Goal: Information Seeking & Learning: Check status

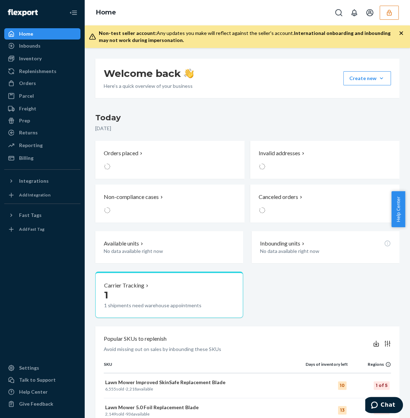
click at [387, 12] on icon "button" at bounding box center [388, 13] width 5 height 6
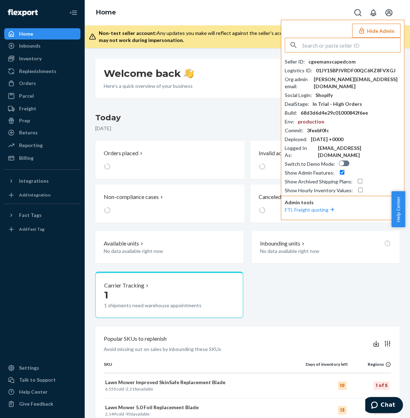
click at [318, 44] on input "text" at bounding box center [351, 45] width 98 height 14
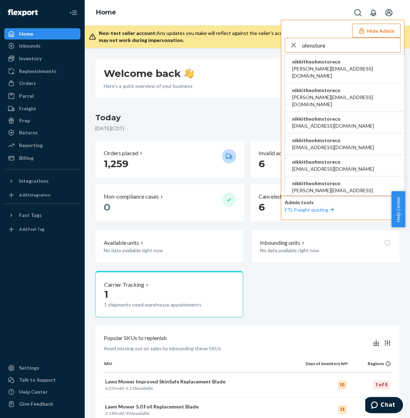
type input "ohmstore"
click at [335, 69] on span "dan@wearewaypoint.com" at bounding box center [344, 72] width 105 height 14
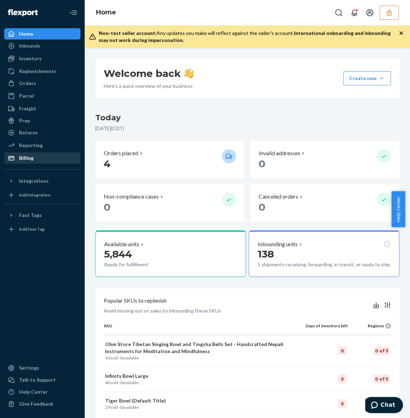
click at [35, 152] on link "Billing" at bounding box center [42, 157] width 76 height 11
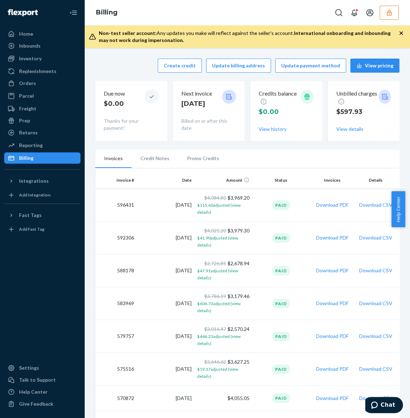
click at [398, 11] on div "Billing" at bounding box center [247, 12] width 325 height 25
click at [394, 12] on button "button" at bounding box center [388, 13] width 19 height 14
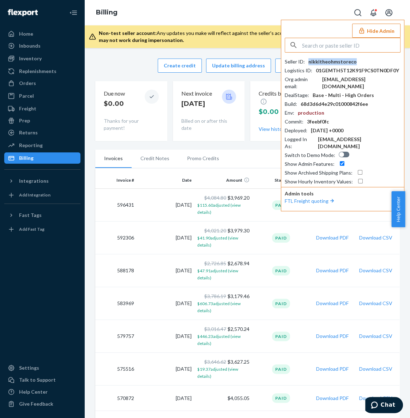
click at [346, 61] on div "nikkitheohmstoreco" at bounding box center [332, 61] width 48 height 7
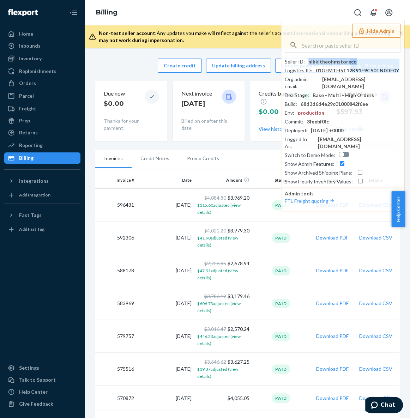
copy div "nikkitheohmstoreco"
click at [383, 239] on button "Download CSV" at bounding box center [375, 237] width 33 height 7
drag, startPoint x: 63, startPoint y: 262, endPoint x: 77, endPoint y: 225, distance: 39.3
click at [63, 262] on div at bounding box center [42, 297] width 76 height 124
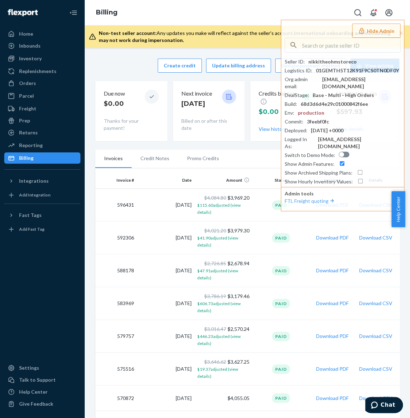
drag, startPoint x: 43, startPoint y: 57, endPoint x: 128, endPoint y: 40, distance: 86.4
click at [43, 57] on div "Inventory" at bounding box center [42, 59] width 75 height 10
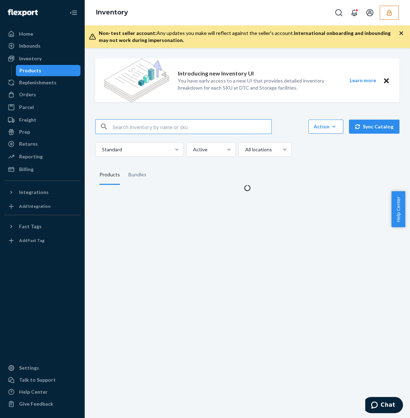
drag, startPoint x: 177, startPoint y: 120, endPoint x: 174, endPoint y: 126, distance: 6.8
click at [174, 126] on input "text" at bounding box center [191, 127] width 159 height 14
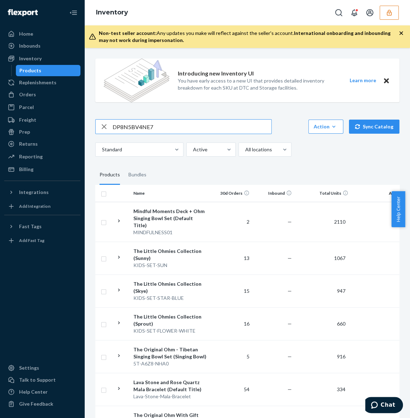
type input "DP8N5BV4NE7"
click at [206, 129] on input "DP8N5BV4NE7" at bounding box center [191, 127] width 159 height 14
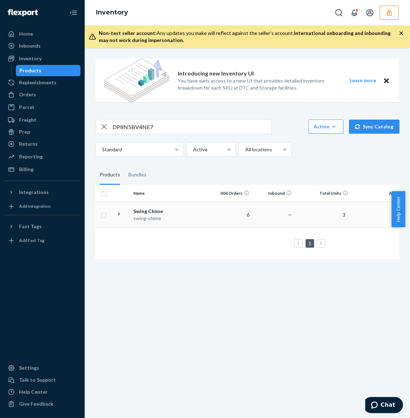
click at [148, 211] on div "Swing Chime" at bounding box center [170, 211] width 74 height 7
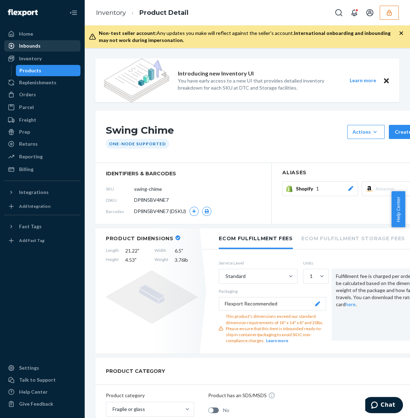
click at [36, 48] on div "Inbounds" at bounding box center [30, 45] width 22 height 7
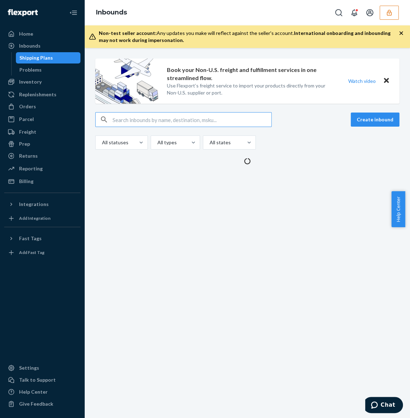
click at [158, 122] on input "text" at bounding box center [191, 119] width 159 height 14
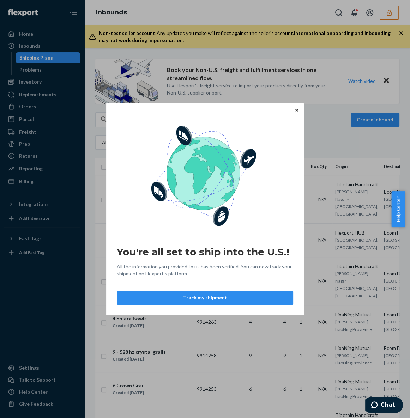
click at [297, 112] on icon "Close" at bounding box center [296, 110] width 3 height 4
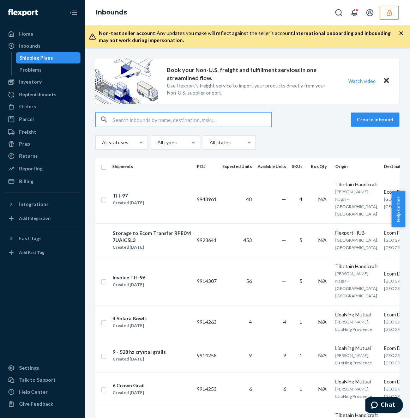
click at [197, 123] on input "text" at bounding box center [191, 119] width 159 height 14
paste input "DP8N5BV4NE7"
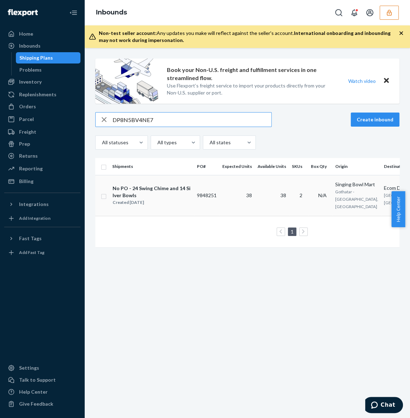
type input "DP8N5BV4NE7"
click at [177, 188] on div "No PO - 24 Swing Chime and 14 Silver Bowls" at bounding box center [151, 192] width 78 height 14
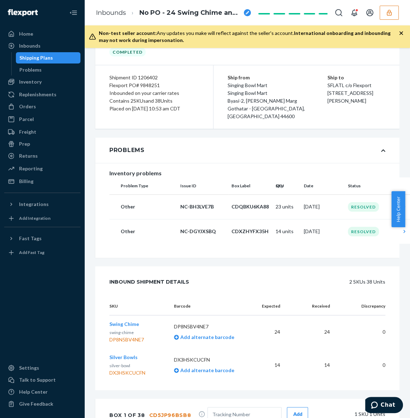
scroll to position [64, 0]
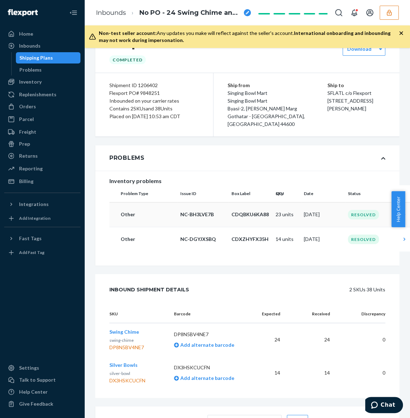
click at [312, 211] on td "Jul 25, 2025" at bounding box center [323, 214] width 44 height 25
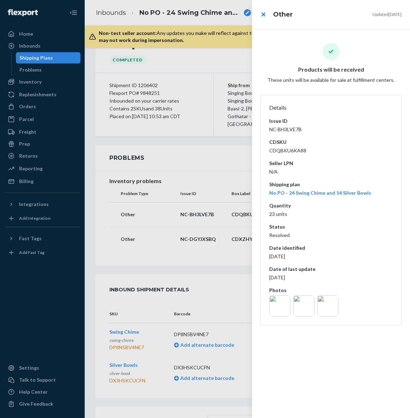
click at [283, 305] on img at bounding box center [279, 305] width 21 height 21
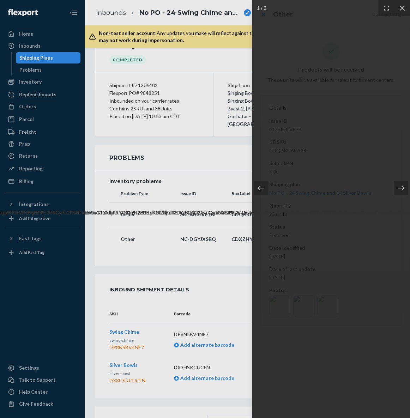
click at [398, 185] on icon at bounding box center [400, 187] width 7 height 7
click at [401, 10] on icon at bounding box center [401, 8] width 7 height 7
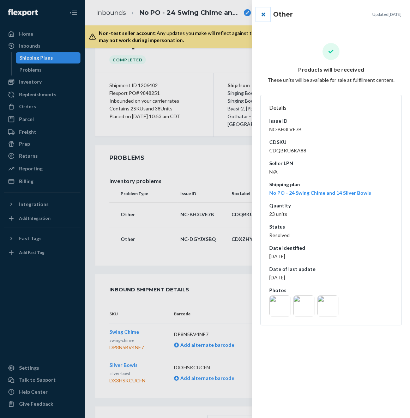
click at [262, 9] on button "close" at bounding box center [263, 14] width 14 height 14
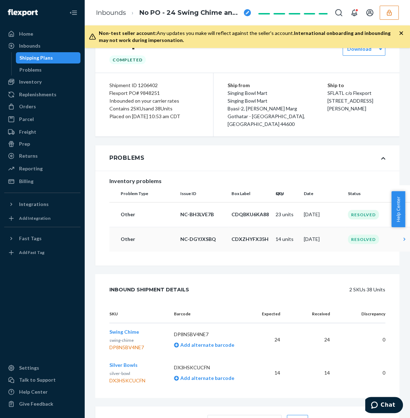
click at [352, 234] on div "Resolved" at bounding box center [363, 239] width 31 height 10
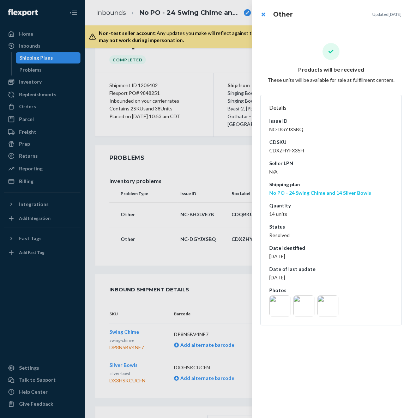
click at [322, 191] on link "No PO - 24 Swing Chime and 14 Silver Bowls" at bounding box center [320, 193] width 102 height 6
click at [207, 208] on div at bounding box center [205, 209] width 410 height 418
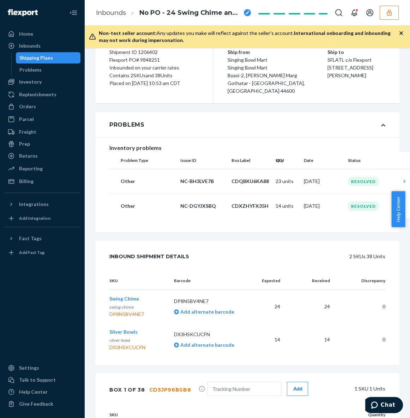
scroll to position [0, 0]
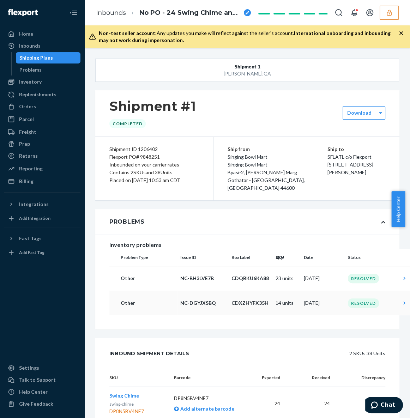
click at [335, 291] on td "Jul 25, 2025" at bounding box center [323, 303] width 44 height 25
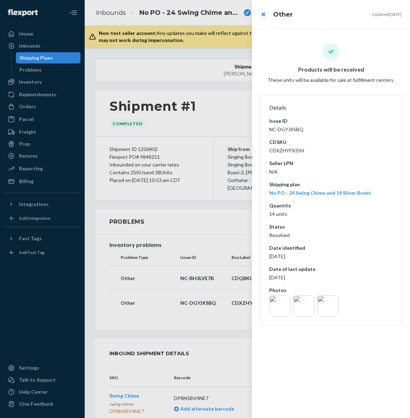
click at [336, 309] on img at bounding box center [327, 305] width 21 height 21
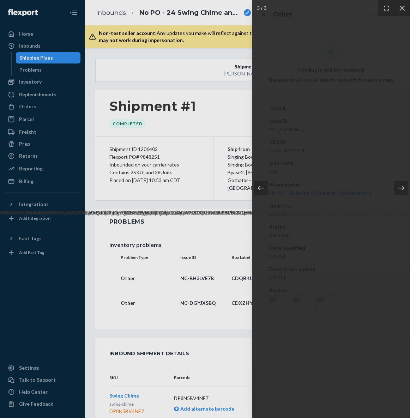
click at [259, 190] on icon at bounding box center [260, 187] width 7 height 7
click at [402, 9] on icon at bounding box center [401, 8] width 7 height 7
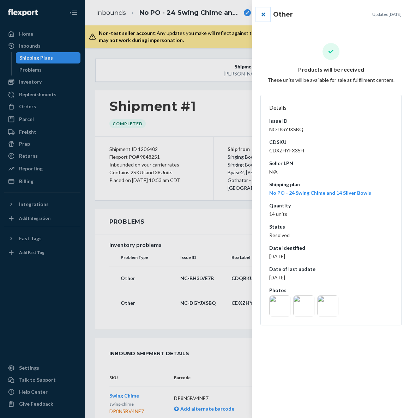
click at [261, 18] on button "close" at bounding box center [263, 14] width 14 height 14
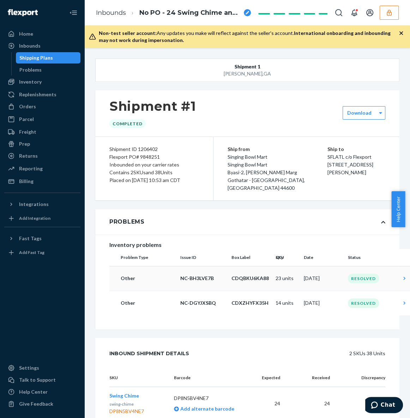
click at [317, 270] on td "Jul 25, 2025" at bounding box center [323, 278] width 44 height 25
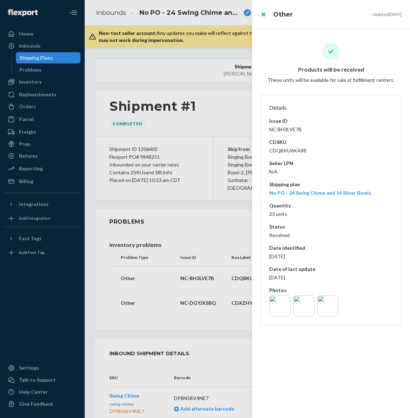
click at [330, 310] on img at bounding box center [327, 305] width 21 height 21
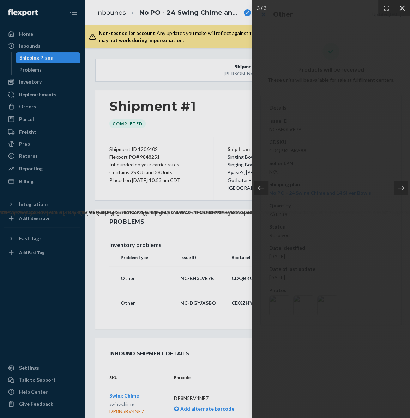
click at [402, 9] on icon at bounding box center [401, 8] width 7 height 7
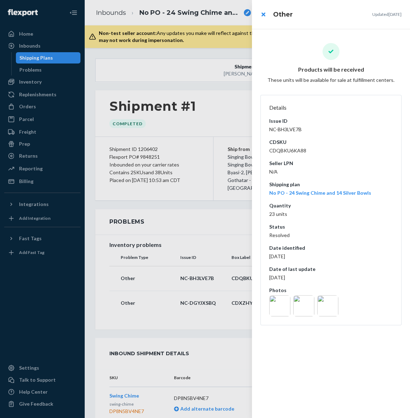
click at [33, 7] on div at bounding box center [205, 209] width 410 height 418
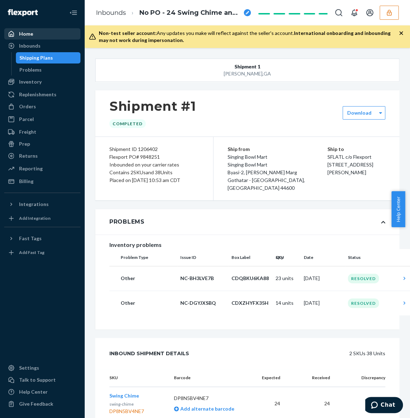
click at [27, 32] on div "Home" at bounding box center [26, 33] width 14 height 7
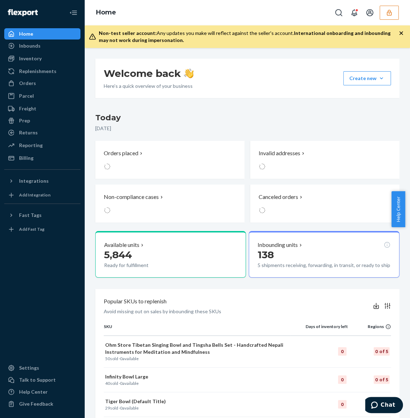
click at [388, 12] on icon "button" at bounding box center [388, 13] width 5 height 6
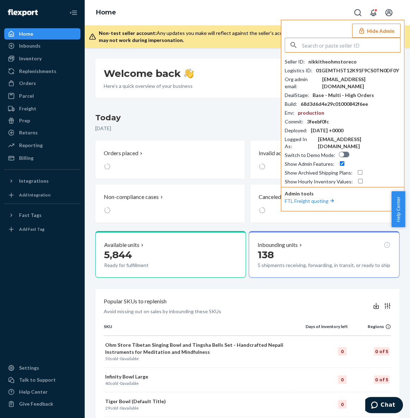
click at [324, 45] on input "text" at bounding box center [351, 45] width 98 height 14
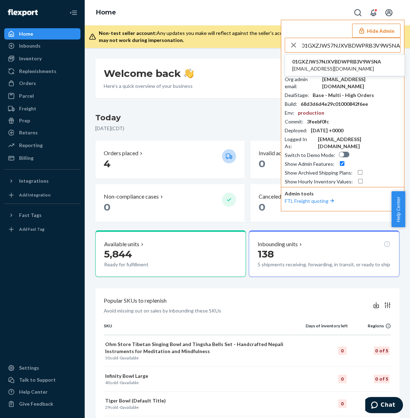
type input "01GXZJW57NJXVBDWPRB3V9W5NA"
click at [319, 68] on span "aghayev@gmail.com" at bounding box center [336, 68] width 89 height 7
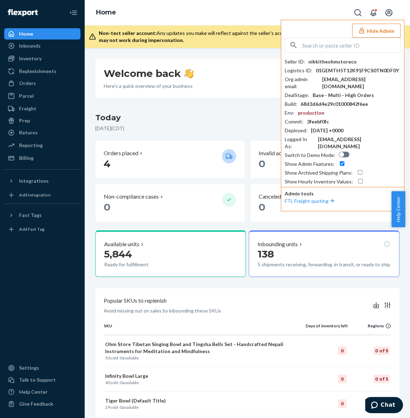
scroll to position [0, 0]
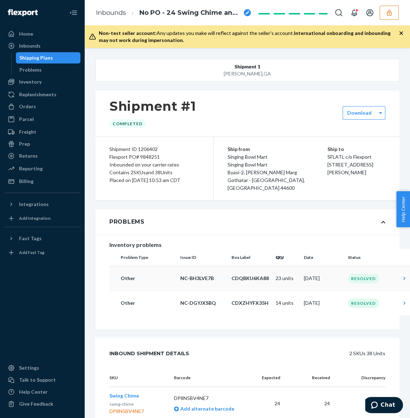
click at [329, 270] on td "Jul 25, 2025" at bounding box center [323, 278] width 44 height 25
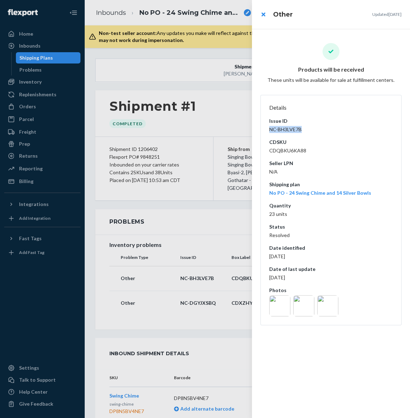
drag, startPoint x: 304, startPoint y: 128, endPoint x: 261, endPoint y: 128, distance: 42.3
click at [261, 128] on dl "Details Issue ID NC-BH3LVE7B CDSKU CDQBKU6KA88 Seller LPN N/A Shipping plan No …" at bounding box center [330, 210] width 141 height 230
copy dd "NC-BH3LVE7B"
click at [212, 208] on div at bounding box center [205, 209] width 410 height 418
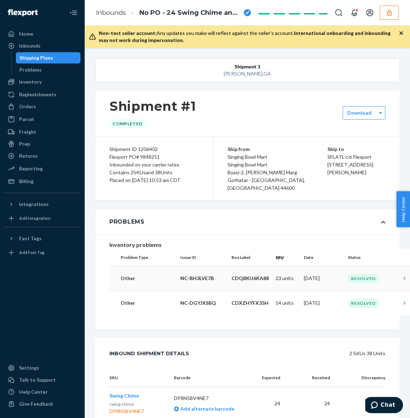
click at [364, 274] on div "Resolved" at bounding box center [363, 279] width 31 height 10
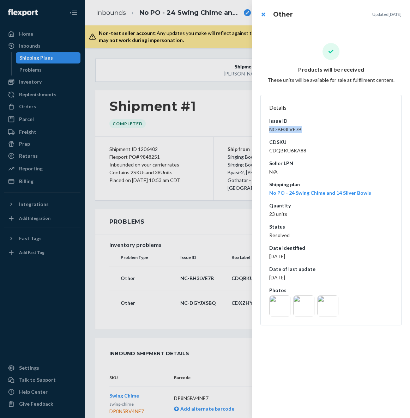
drag, startPoint x: 302, startPoint y: 127, endPoint x: 267, endPoint y: 130, distance: 34.7
click at [267, 130] on dl "Details Issue ID NC-BH3LVE7B CDSKU CDQBKU6KA88 Seller LPN N/A Shipping plan No …" at bounding box center [330, 210] width 141 height 230
copy dd "NC-BH3LVE7B"
drag, startPoint x: 206, startPoint y: 232, endPoint x: 217, endPoint y: 250, distance: 21.4
click at [206, 232] on div at bounding box center [205, 209] width 410 height 418
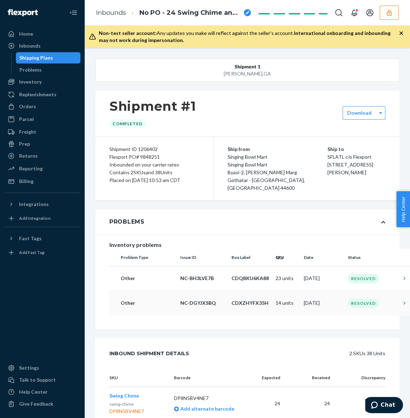
click at [292, 298] on td "14 units" at bounding box center [287, 303] width 28 height 25
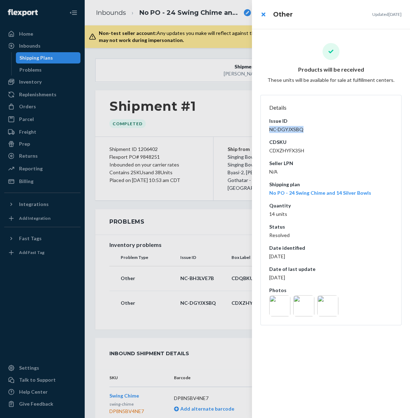
drag, startPoint x: 310, startPoint y: 131, endPoint x: 262, endPoint y: 129, distance: 48.0
click at [262, 129] on dl "Details Issue ID NC-DGYJXSBQ CDSKU CDXZHYFX35H Seller LPN N/A Shipping plan No …" at bounding box center [330, 210] width 141 height 230
copy dd "NC-DGYJXSBQ"
click at [276, 301] on img at bounding box center [279, 305] width 21 height 21
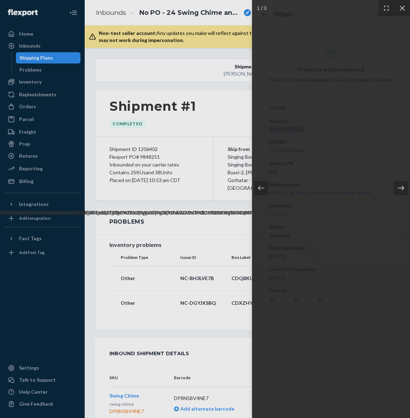
click at [397, 185] on icon at bounding box center [400, 187] width 7 height 7
click at [262, 189] on icon at bounding box center [260, 187] width 7 height 7
click at [403, 6] on icon at bounding box center [401, 7] width 5 height 5
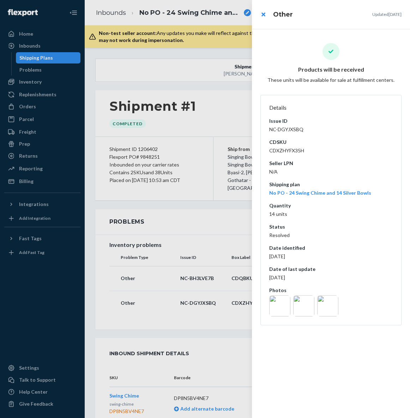
click at [167, 200] on div at bounding box center [205, 209] width 410 height 418
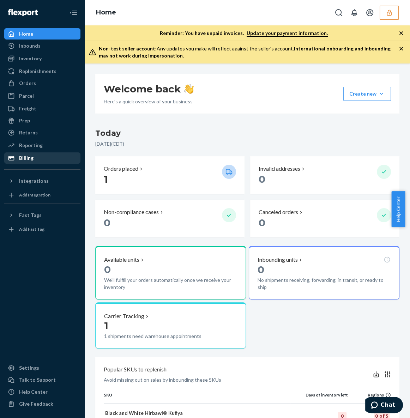
click at [63, 157] on div "Billing" at bounding box center [42, 158] width 75 height 10
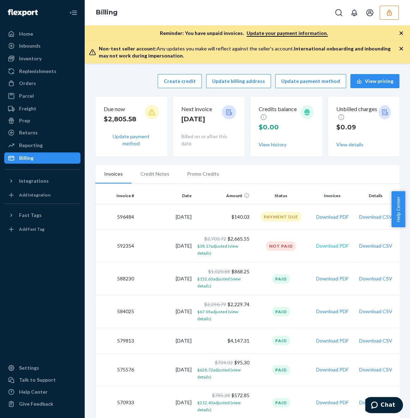
click at [323, 246] on button "Download PDF" at bounding box center [332, 245] width 32 height 7
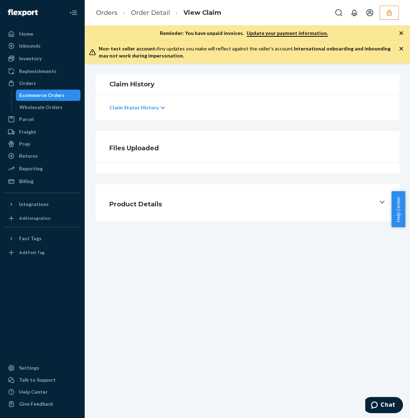
click at [152, 109] on p "Claim Status History" at bounding box center [133, 107] width 49 height 7
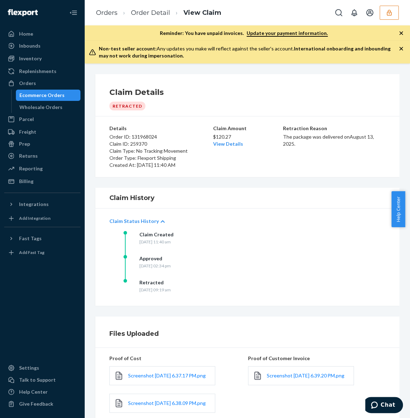
click at [152, 133] on p "Order ID: 131968024" at bounding box center [160, 136] width 102 height 7
copy p "131968024"
click at [223, 144] on link "View Details" at bounding box center [228, 144] width 30 height 6
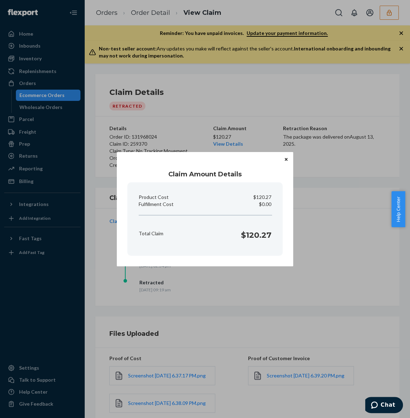
click at [285, 158] on icon "Close" at bounding box center [286, 159] width 3 height 3
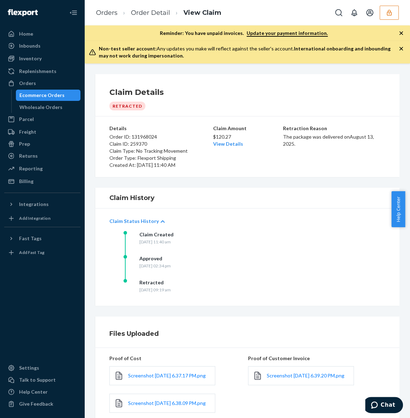
click at [145, 135] on p "Order ID: 131968024" at bounding box center [160, 136] width 102 height 7
copy p "131968024"
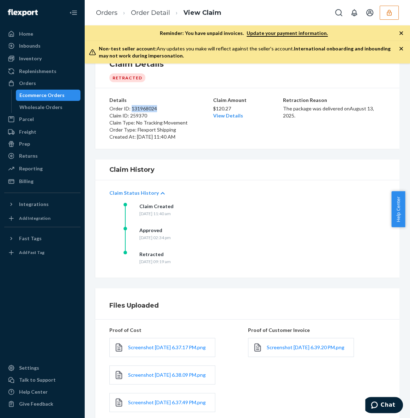
scroll to position [64, 0]
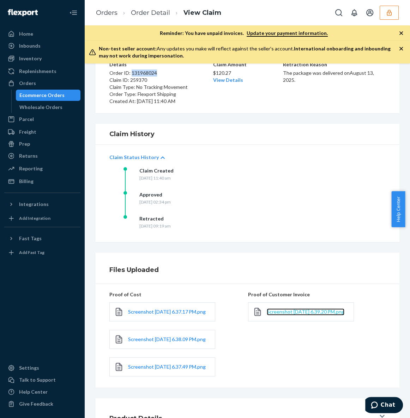
click at [295, 315] on span "Screenshot [DATE] 6.39.20 PM.png" at bounding box center [306, 312] width 78 height 6
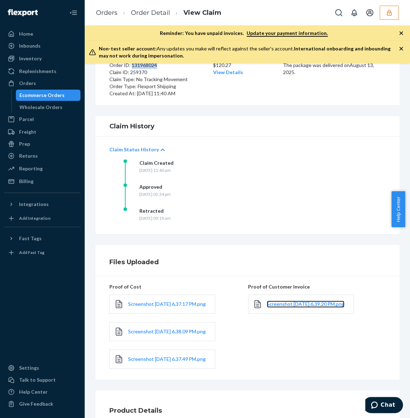
scroll to position [93, 0]
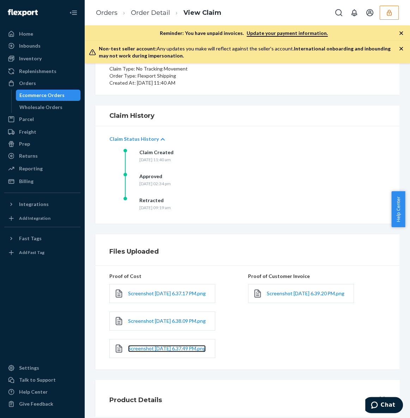
click at [173, 347] on link "Screenshot [DATE] 6.37.49 PM.png" at bounding box center [167, 348] width 78 height 7
click at [152, 290] on span "Screenshot [DATE] 6.37.17 PM.png" at bounding box center [167, 293] width 78 height 6
click at [159, 318] on span "Screenshot [DATE] 6.38.09 PM.png" at bounding box center [167, 321] width 78 height 6
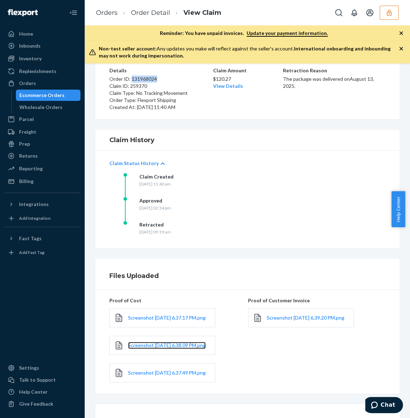
scroll to position [0, 0]
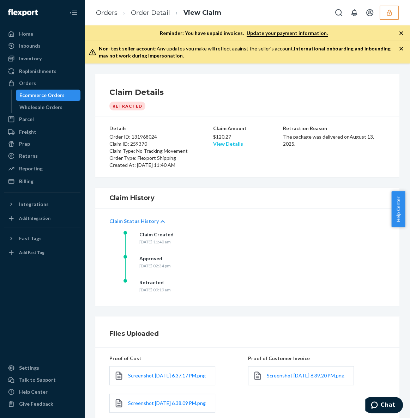
click at [230, 142] on link "View Details" at bounding box center [228, 144] width 30 height 6
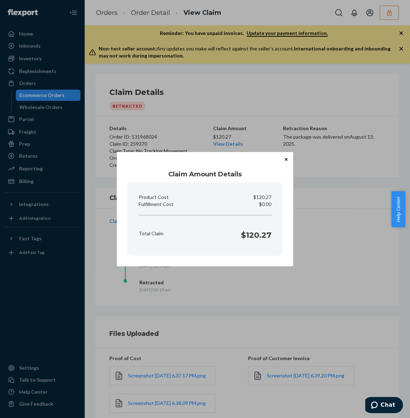
click at [285, 160] on icon "Close" at bounding box center [286, 159] width 3 height 3
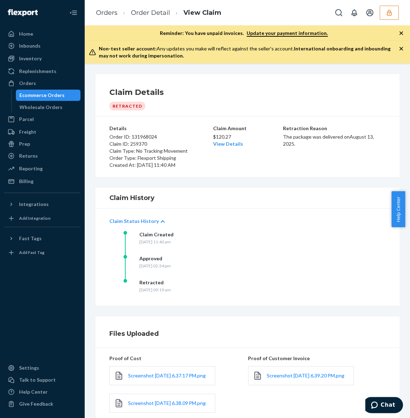
click at [139, 141] on p "Claim ID: 259370" at bounding box center [160, 143] width 102 height 7
click at [167, 13] on link "Order Detail" at bounding box center [150, 13] width 39 height 8
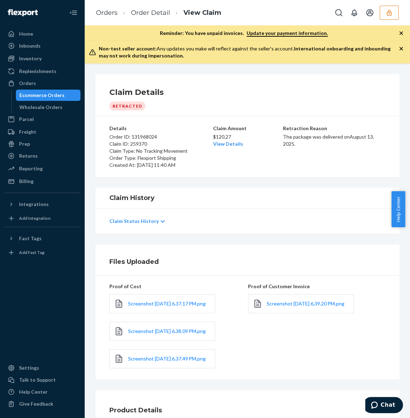
click at [143, 105] on div "Claim Details Retracted" at bounding box center [247, 99] width 276 height 24
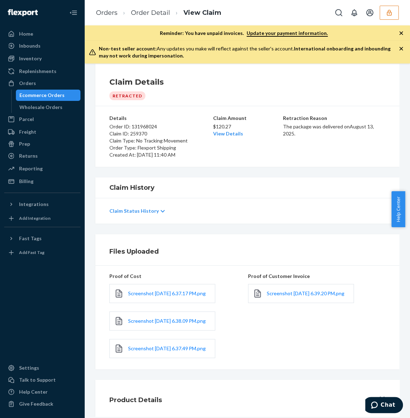
click at [222, 128] on div "Claim Amount $120.27 View Details" at bounding box center [247, 137] width 68 height 44
click at [224, 130] on link "View Details" at bounding box center [228, 133] width 30 height 6
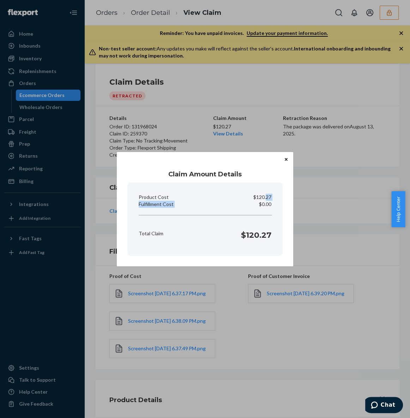
drag, startPoint x: 245, startPoint y: 204, endPoint x: 265, endPoint y: 197, distance: 21.9
click at [265, 197] on section "Product Cost $120.27 Fulfillment Cost $0.00 Total Claim $120.27" at bounding box center [204, 218] width 155 height 73
click at [265, 197] on p "$120.27" at bounding box center [262, 197] width 18 height 7
drag, startPoint x: 271, startPoint y: 198, endPoint x: 247, endPoint y: 198, distance: 24.0
click at [247, 198] on div "Product Cost $120.27" at bounding box center [205, 197] width 138 height 7
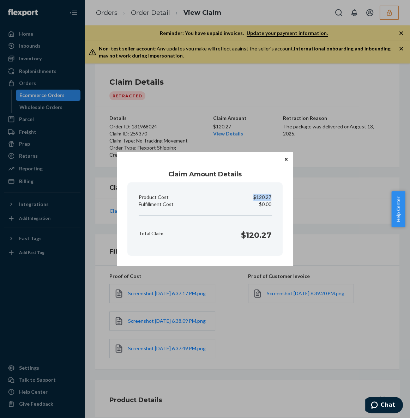
click at [285, 159] on icon "Close" at bounding box center [286, 159] width 3 height 3
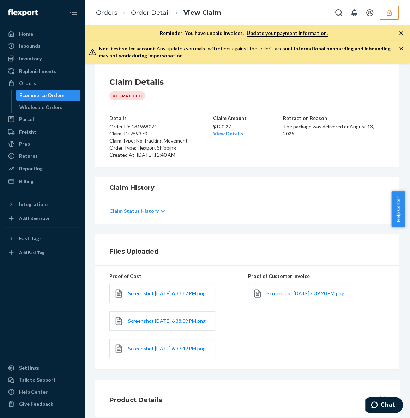
click at [155, 202] on div "Claim Status History" at bounding box center [247, 211] width 276 height 20
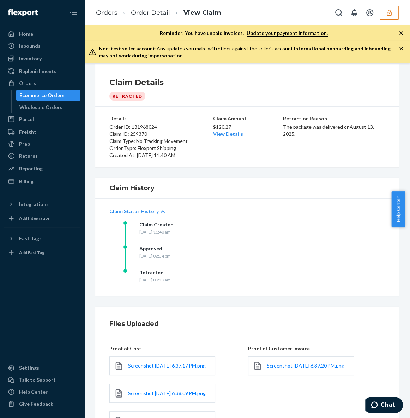
scroll to position [0, 0]
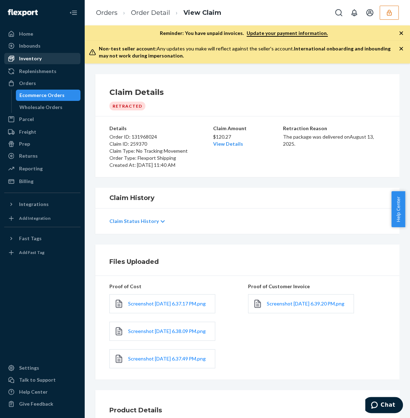
click at [42, 55] on div "Inventory" at bounding box center [42, 59] width 75 height 10
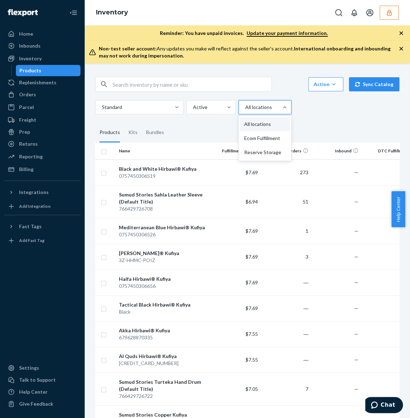
click at [257, 110] on div at bounding box center [263, 107] width 39 height 8
click at [245, 110] on input "option All locations focused, 1 of 3. 3 results available. Use Up and Down to c…" at bounding box center [244, 107] width 1 height 7
click at [264, 108] on div at bounding box center [263, 107] width 39 height 8
click at [245, 108] on input "option All locations focused, 1 of 3. 3 results available. Use Up and Down to c…" at bounding box center [244, 107] width 1 height 7
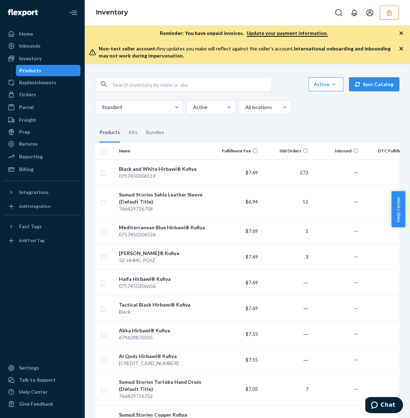
click at [305, 85] on div "Action Create product Create kit or bundle Bulk create products Bulk update pro…" at bounding box center [353, 84] width 97 height 14
click at [28, 160] on div "Reporting" at bounding box center [42, 157] width 75 height 10
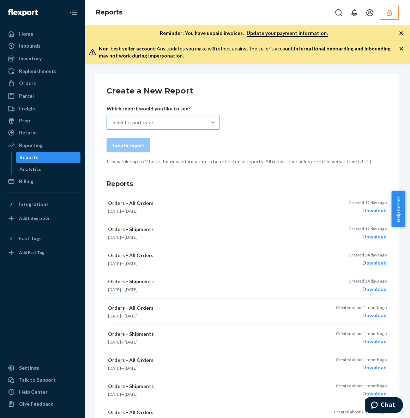
click at [148, 119] on div "Select report type" at bounding box center [132, 122] width 41 height 7
click at [113, 119] on input "Select report type" at bounding box center [112, 122] width 1 height 7
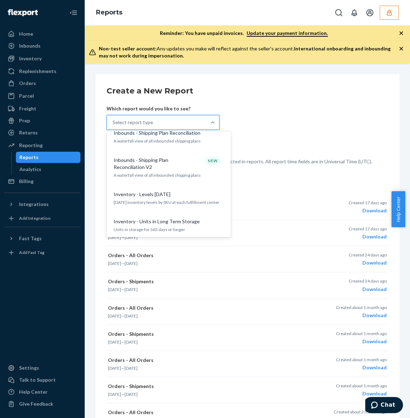
scroll to position [224, 0]
click at [266, 125] on form "Create a New Report Which report would you like to see? option Inbounds - Shipp…" at bounding box center [246, 125] width 281 height 80
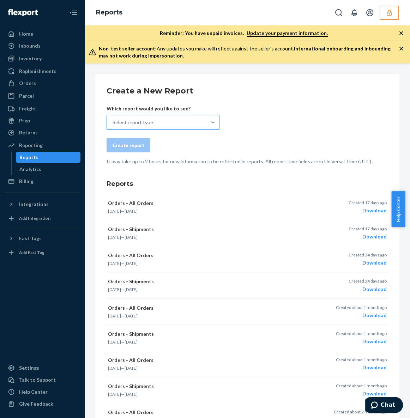
click at [139, 123] on div "Select report type" at bounding box center [132, 122] width 41 height 7
click at [113, 123] on input "Select report type" at bounding box center [112, 122] width 1 height 7
click at [139, 123] on div "Select report type" at bounding box center [132, 122] width 41 height 7
click at [113, 123] on input "0 results available. Select is focused ,type to refine list, press Down to open…" at bounding box center [112, 122] width 1 height 7
